Goal: Find specific page/section: Find specific page/section

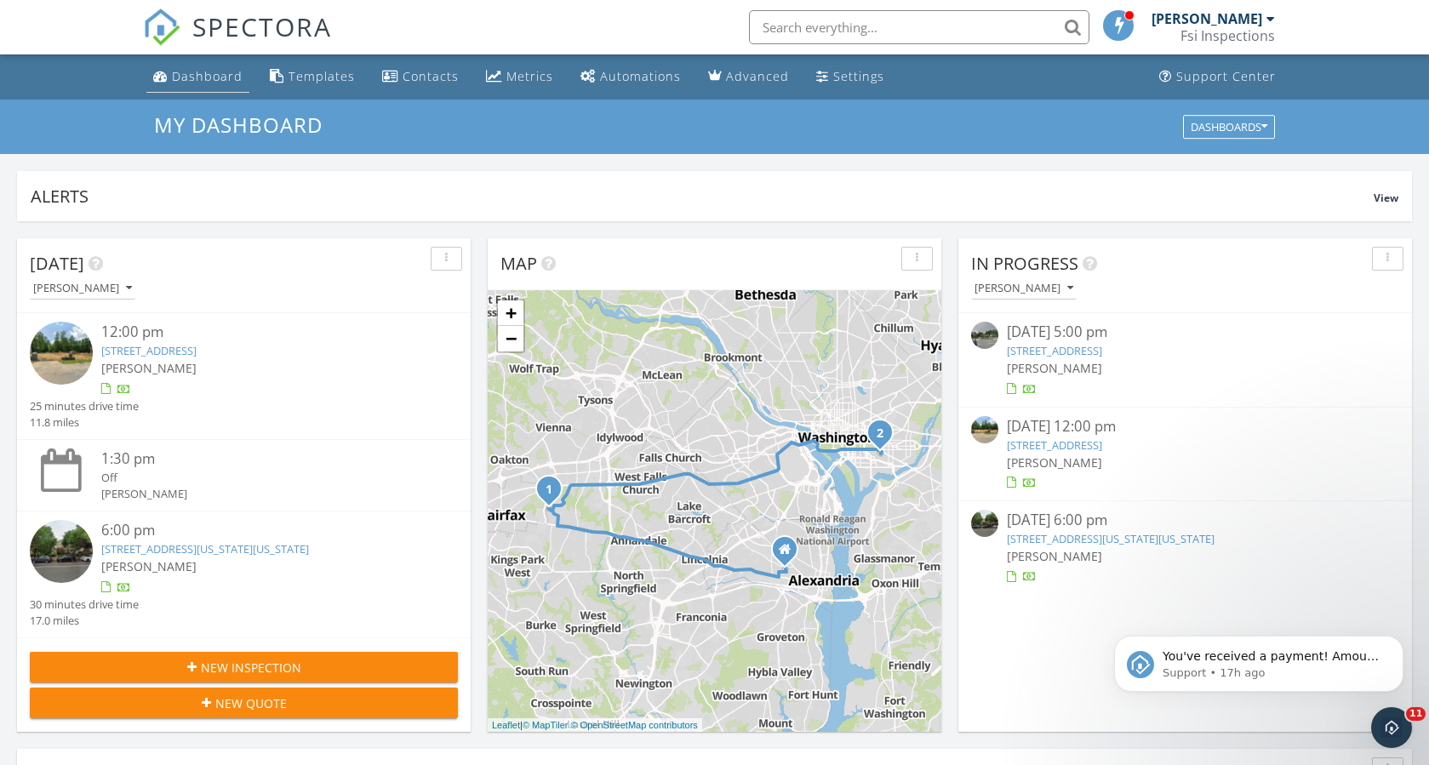
scroll to position [1575, 1455]
click at [220, 77] on div "Dashboard" at bounding box center [207, 76] width 71 height 16
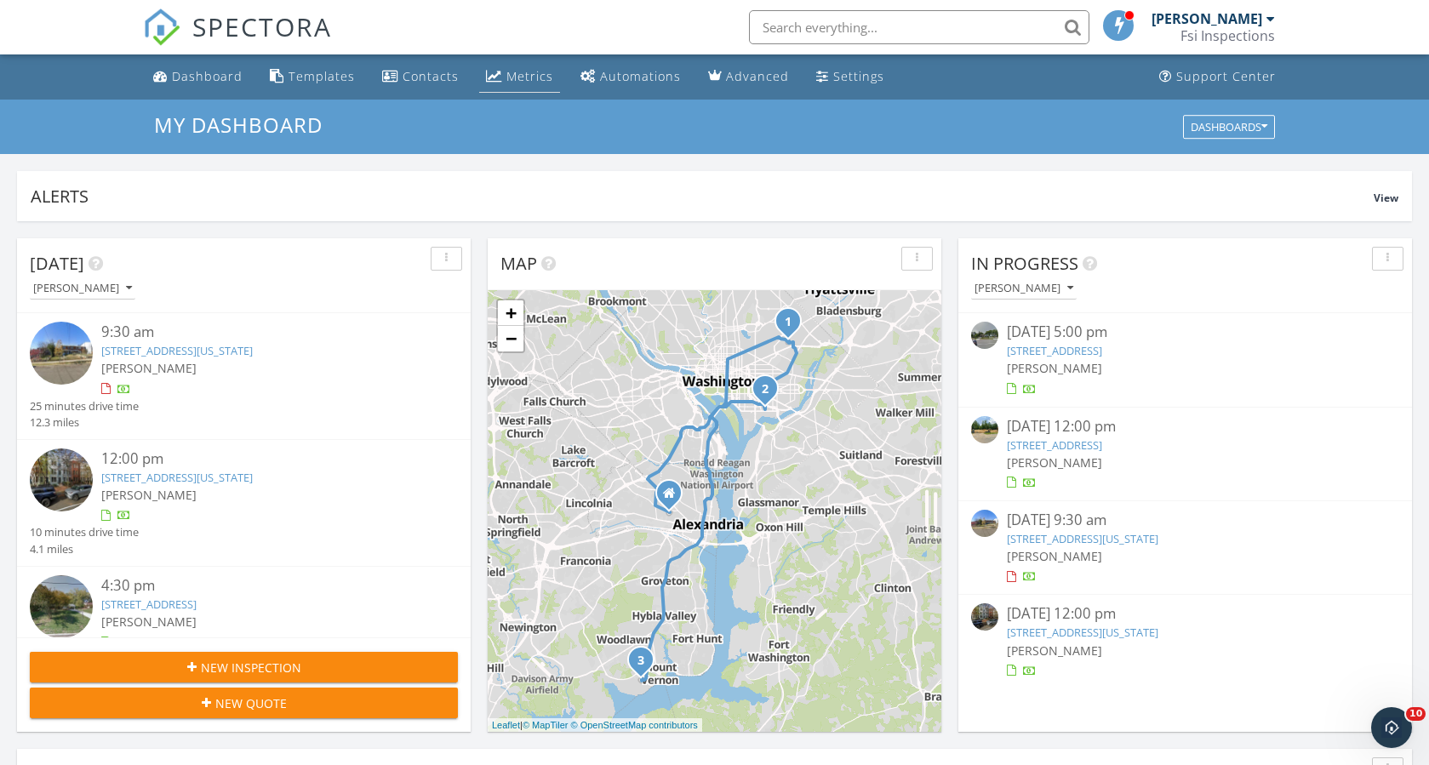
click at [531, 85] on link "Metrics" at bounding box center [519, 76] width 81 height 31
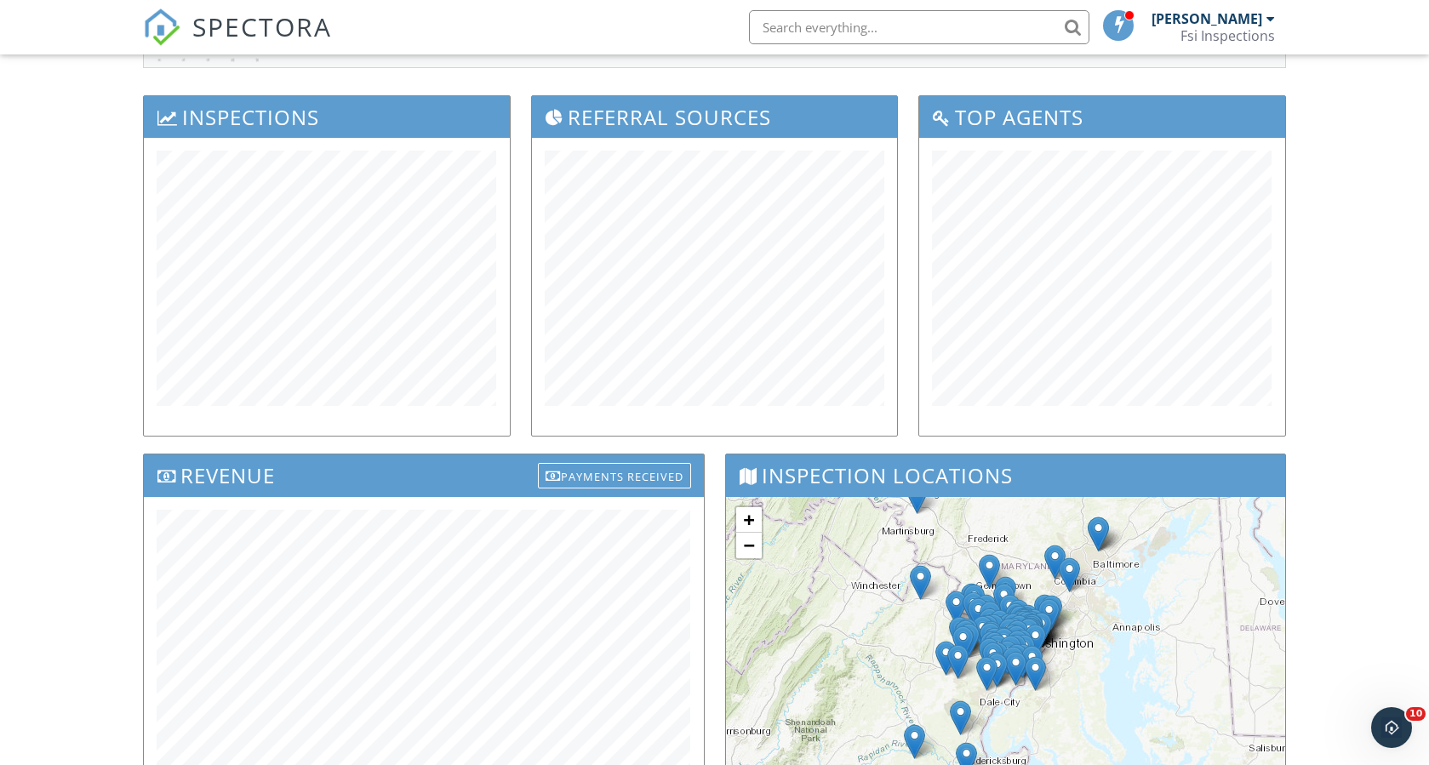
scroll to position [340, 0]
